Goal: Information Seeking & Learning: Understand process/instructions

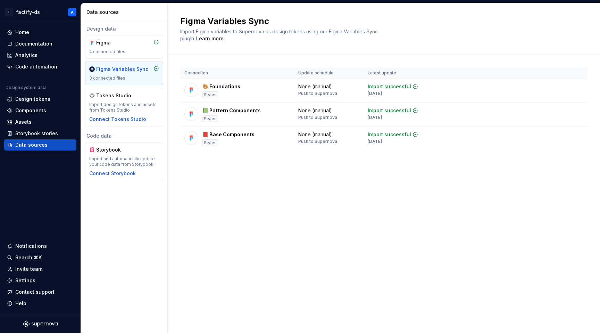
click at [130, 86] on div "Figma 4 connected files Figma Variables Sync 3 connected files Tokens Studio Im…" at bounding box center [124, 81] width 78 height 92
click at [146, 49] on div "4 connected files" at bounding box center [124, 52] width 70 height 6
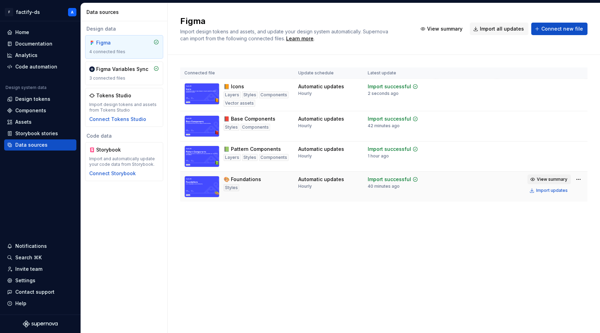
click at [548, 177] on span "View summary" at bounding box center [552, 179] width 31 height 6
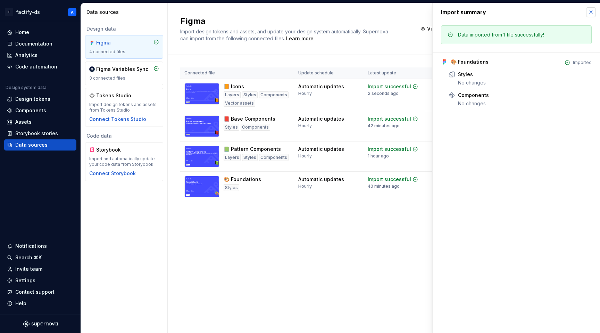
click at [589, 13] on button "button" at bounding box center [591, 12] width 10 height 10
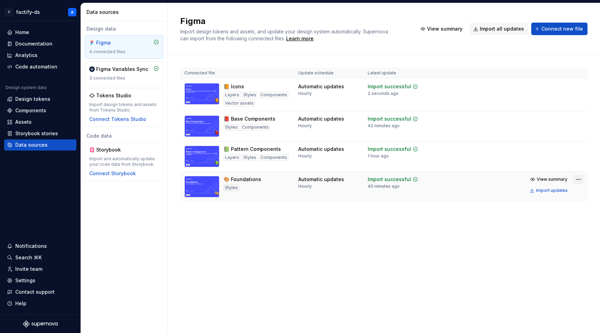
click at [581, 179] on html "F factify-ds A Home Documentation Analytics Code automation Design system data …" at bounding box center [300, 166] width 600 height 333
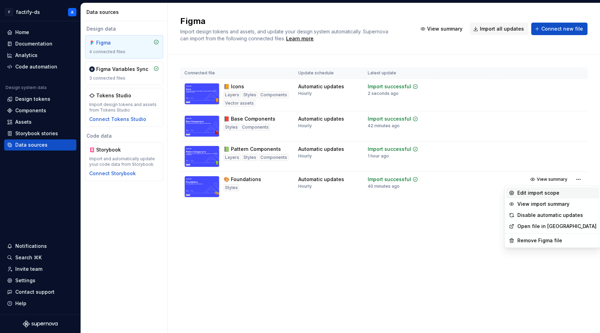
click at [542, 194] on div "Edit import scope" at bounding box center [556, 192] width 79 height 7
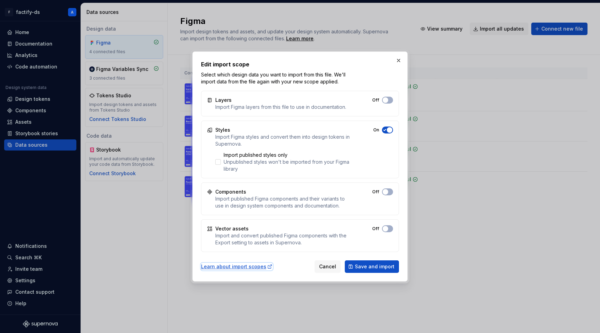
click at [245, 268] on div "Learn about import scopes" at bounding box center [237, 266] width 72 height 7
click at [401, 56] on button "button" at bounding box center [399, 61] width 10 height 10
